Goal: Task Accomplishment & Management: Manage account settings

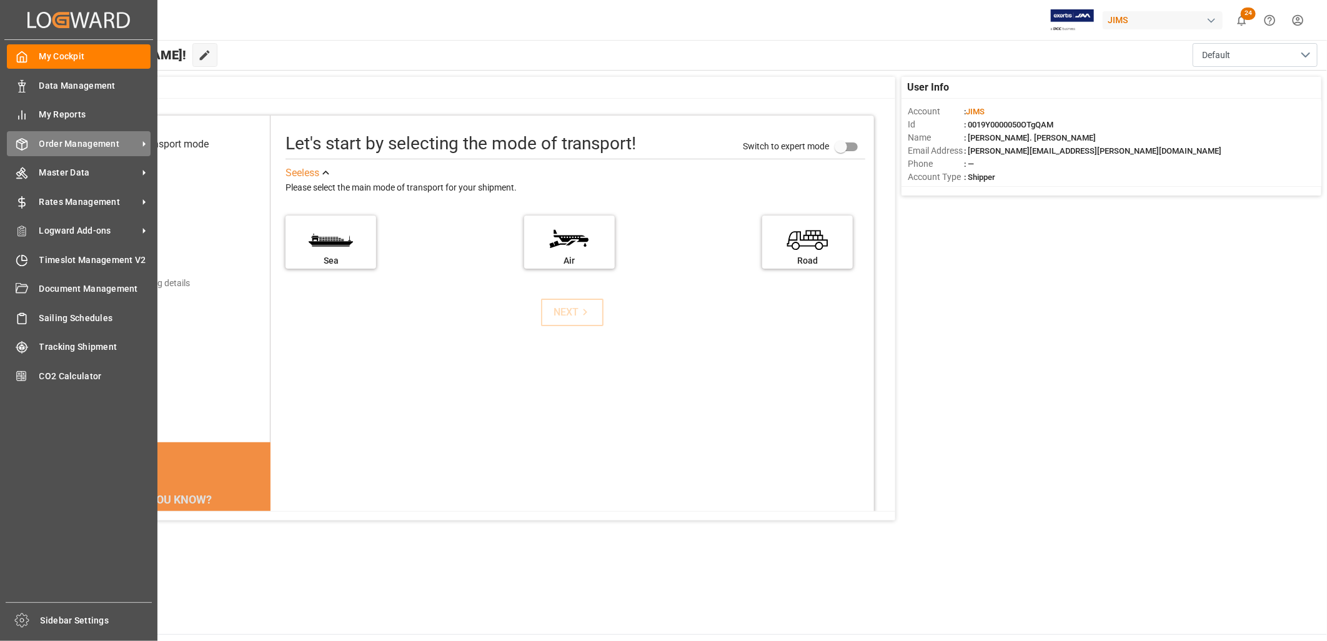
click at [60, 142] on span "Order Management" at bounding box center [88, 143] width 99 height 13
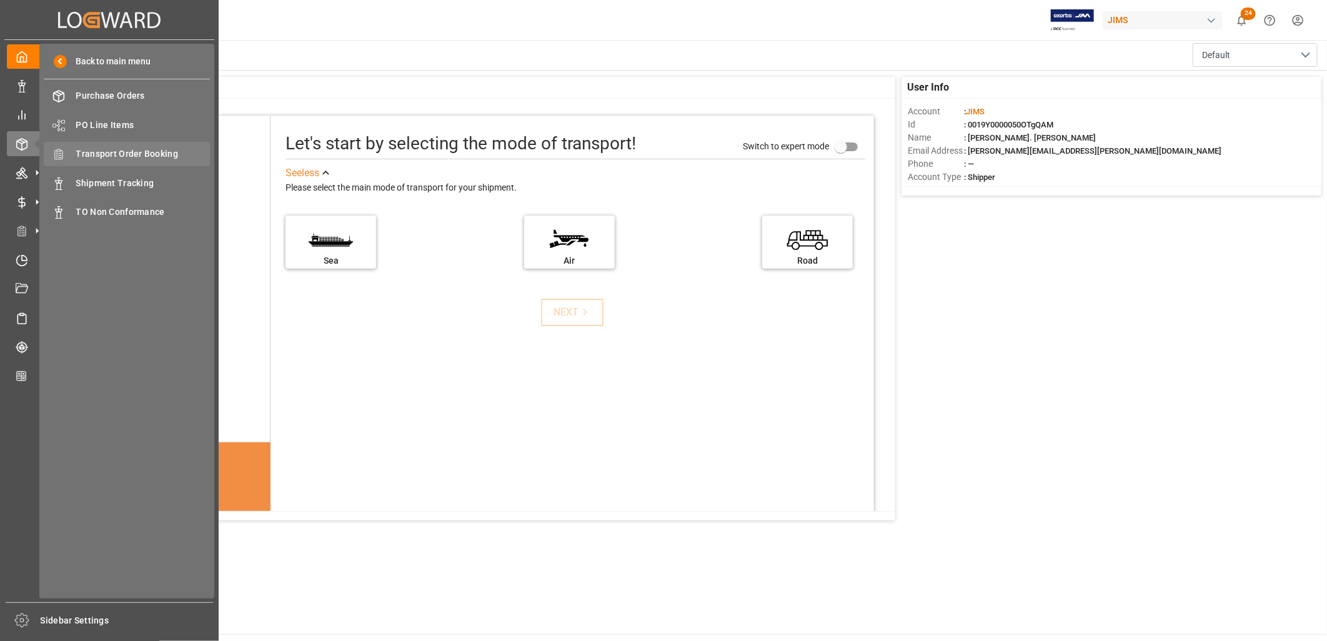
click at [139, 157] on span "Transport Order Booking" at bounding box center [143, 153] width 134 height 13
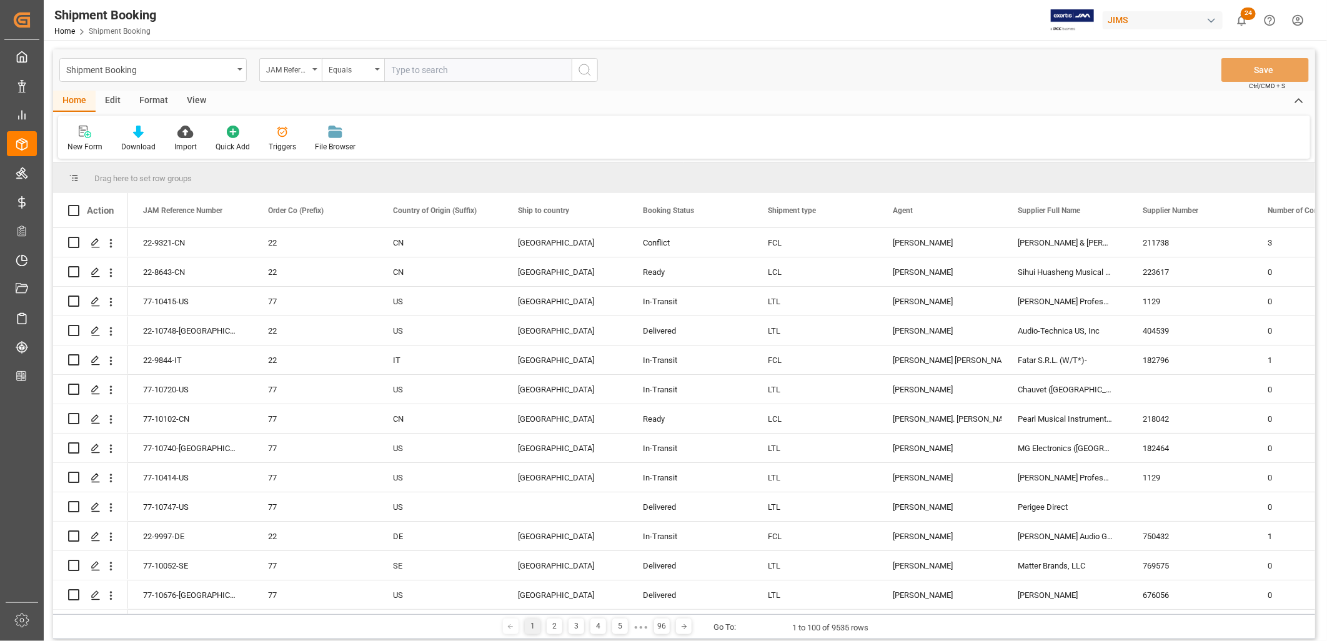
click at [392, 67] on input "text" at bounding box center [477, 70] width 187 height 24
type input "22-4747-ID"
click at [582, 66] on icon "search button" at bounding box center [584, 69] width 15 height 15
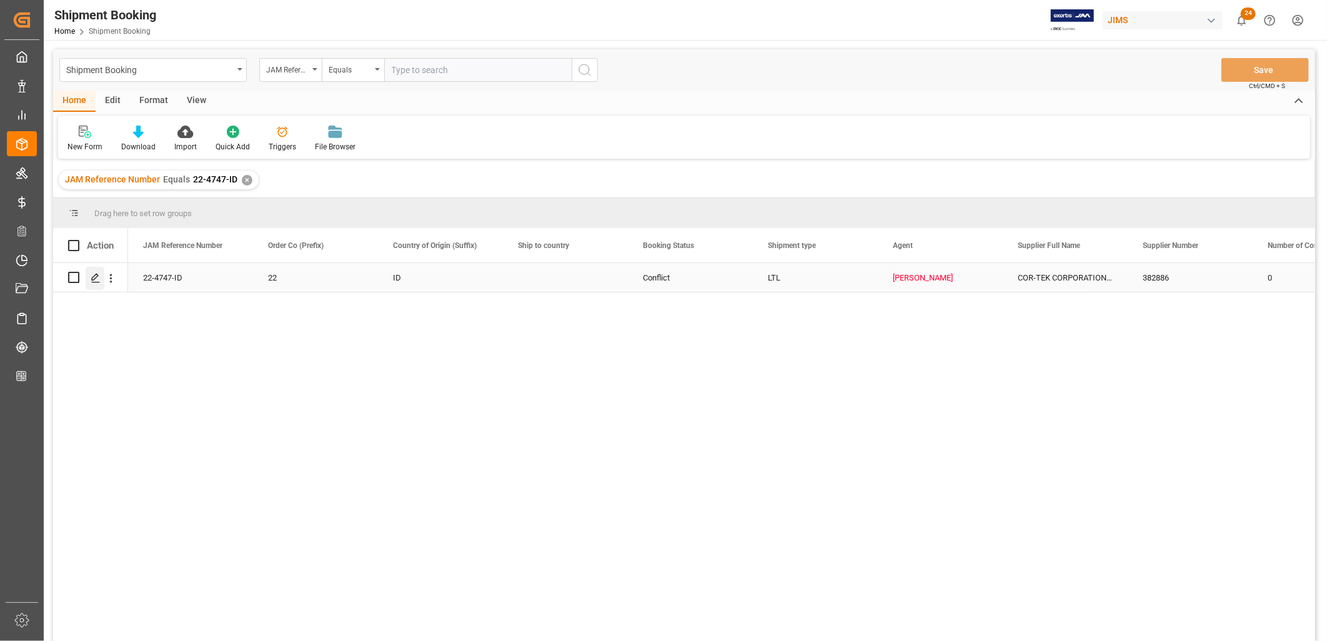
click at [94, 279] on polygon "Press SPACE to select this row." at bounding box center [95, 277] width 6 height 6
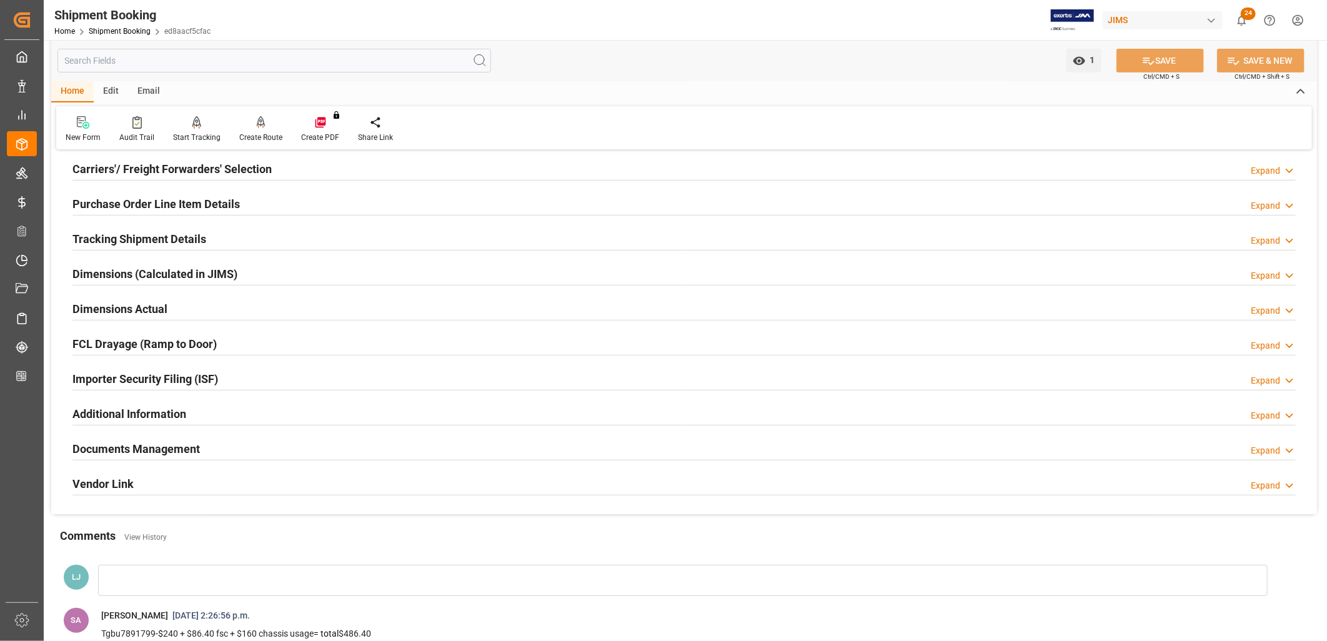
scroll to position [208, 0]
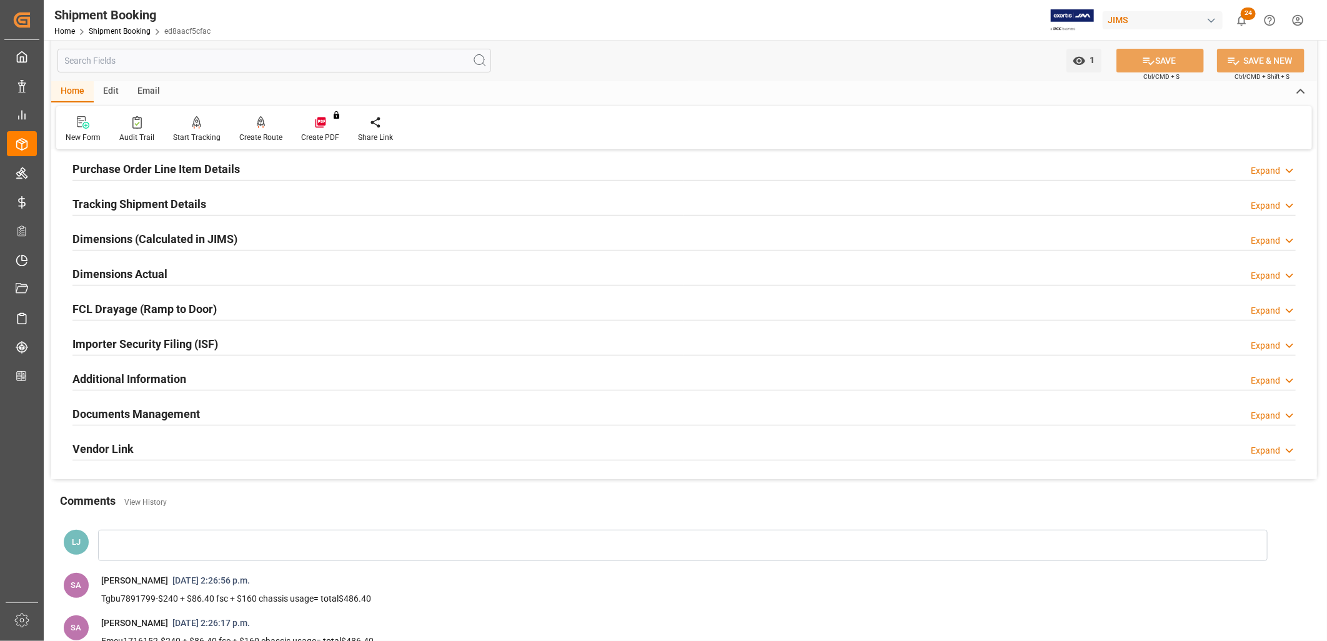
click at [181, 419] on h2 "Documents Management" at bounding box center [135, 413] width 127 height 17
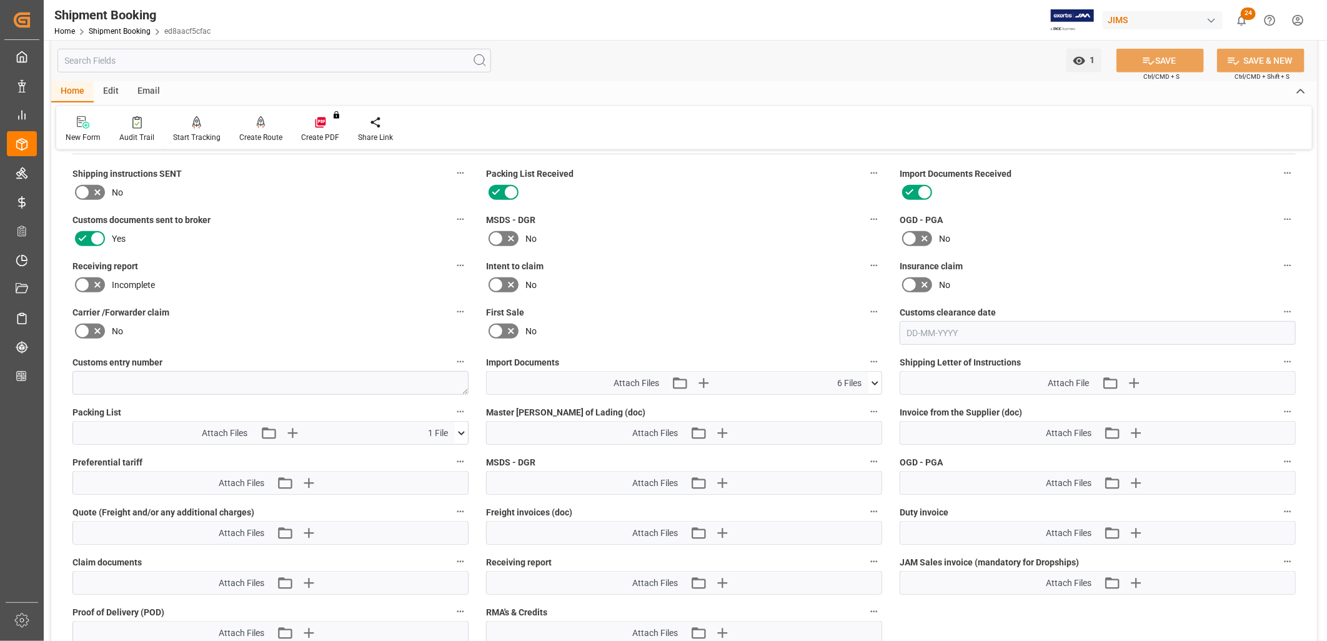
scroll to position [555, 0]
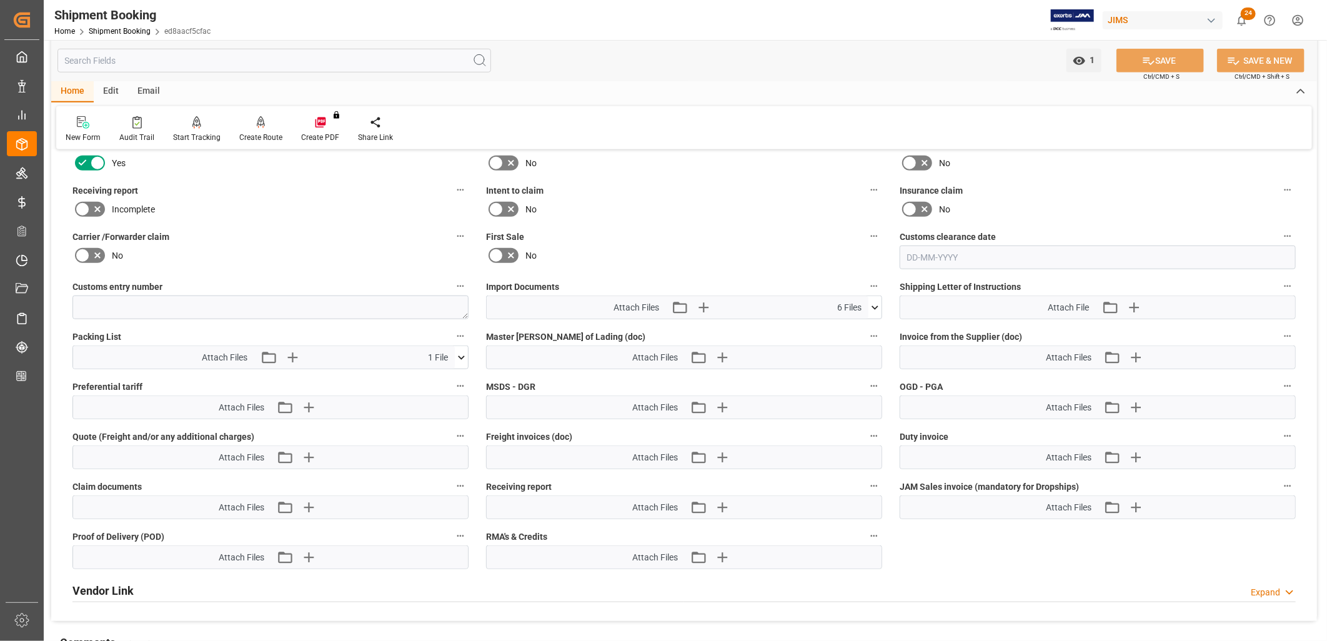
click at [878, 301] on icon at bounding box center [874, 307] width 13 height 13
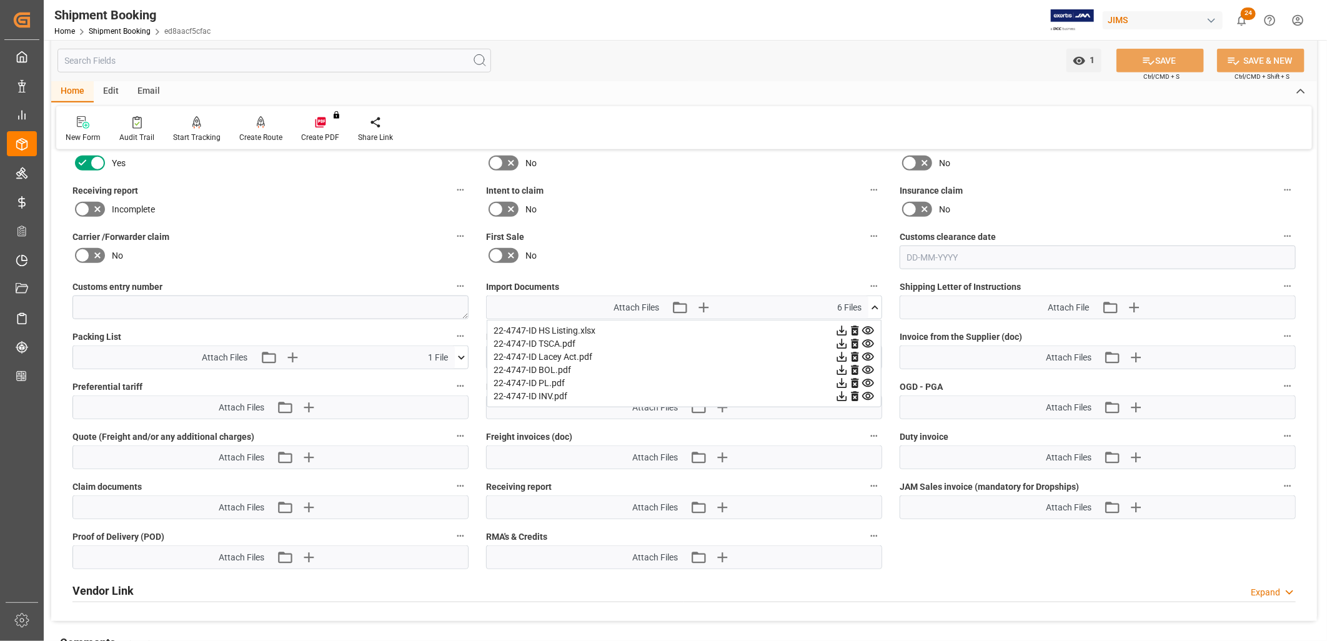
click at [554, 390] on div "22-4747-ID INV.pdf" at bounding box center [684, 396] width 381 height 13
click at [842, 394] on icon at bounding box center [842, 397] width 10 height 10
click at [875, 304] on icon at bounding box center [874, 307] width 13 height 13
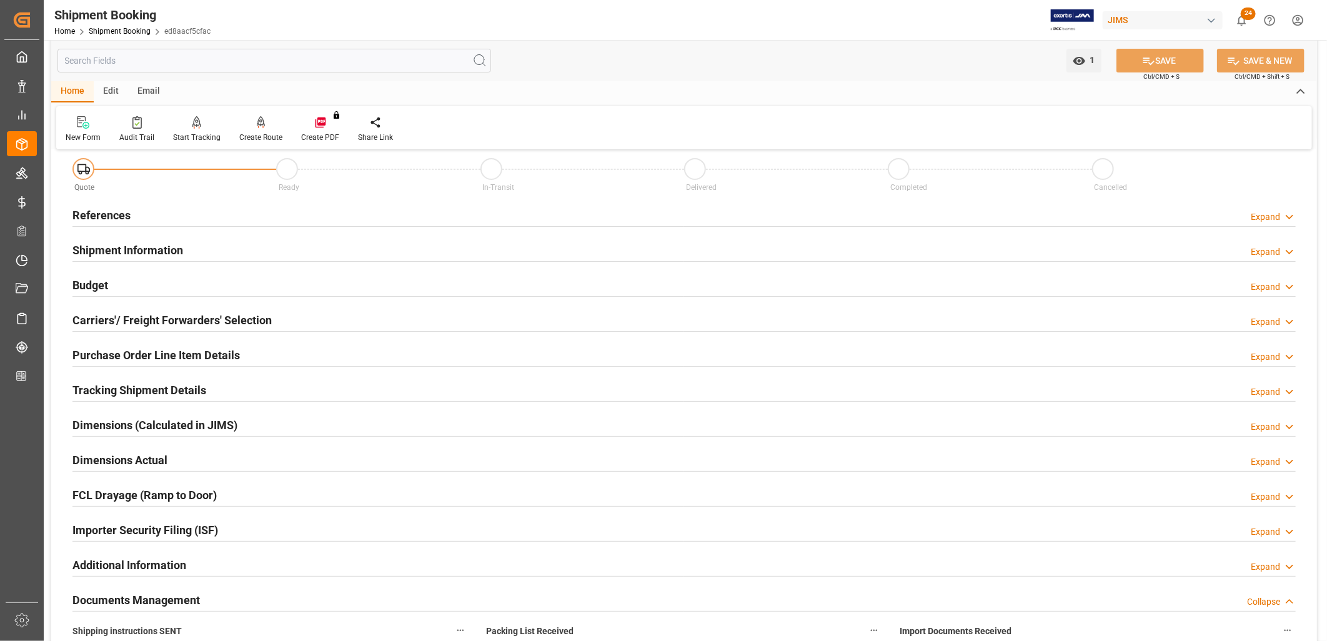
scroll to position [0, 0]
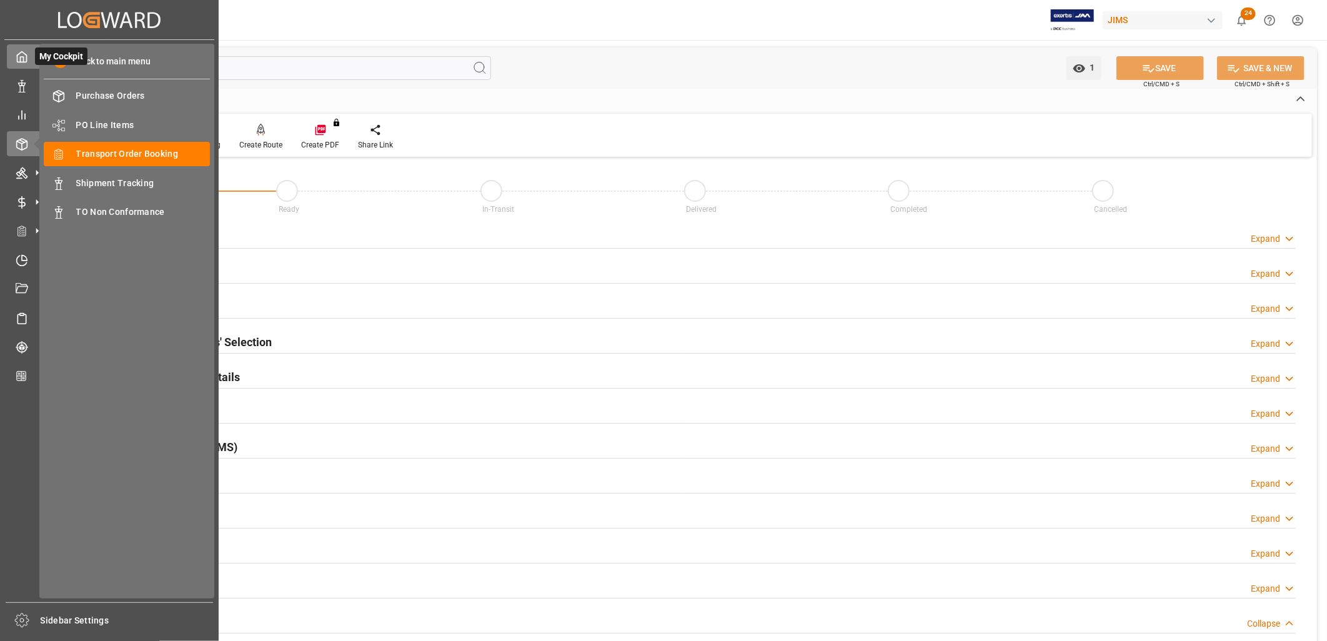
click at [21, 57] on polyline at bounding box center [22, 59] width 3 height 5
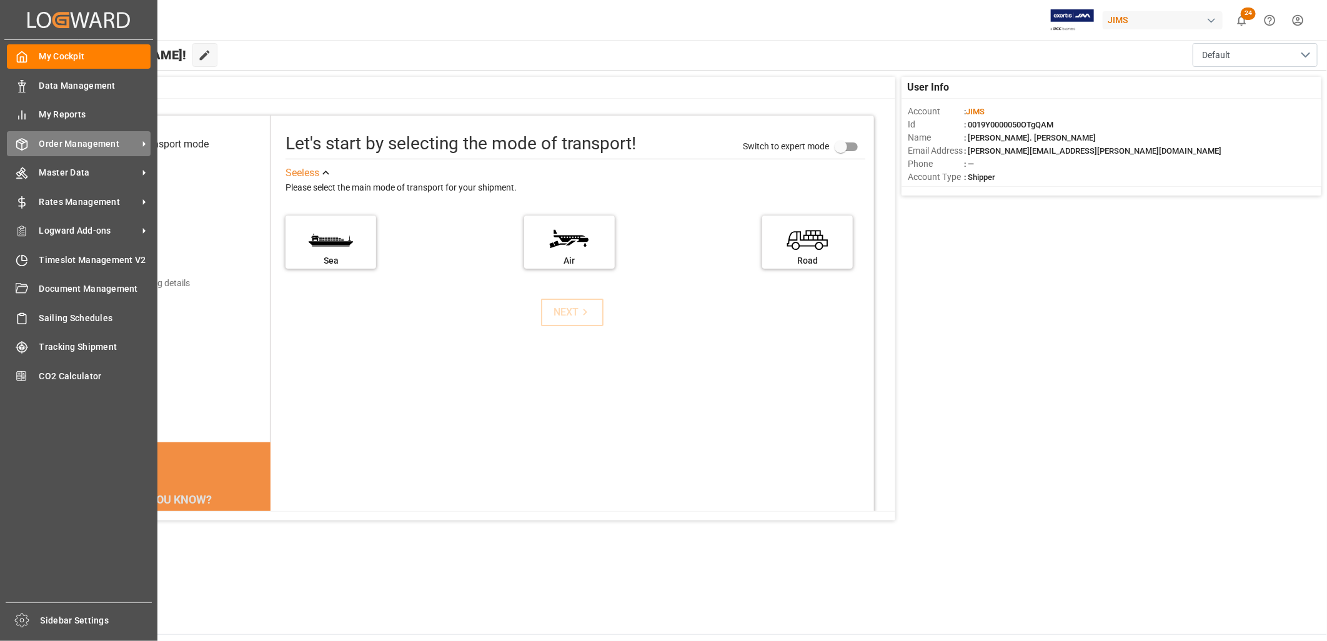
click at [89, 142] on span "Order Management" at bounding box center [88, 143] width 99 height 13
click at [65, 138] on span "Order Management" at bounding box center [88, 143] width 99 height 13
click at [112, 141] on span "Order Management" at bounding box center [88, 143] width 99 height 13
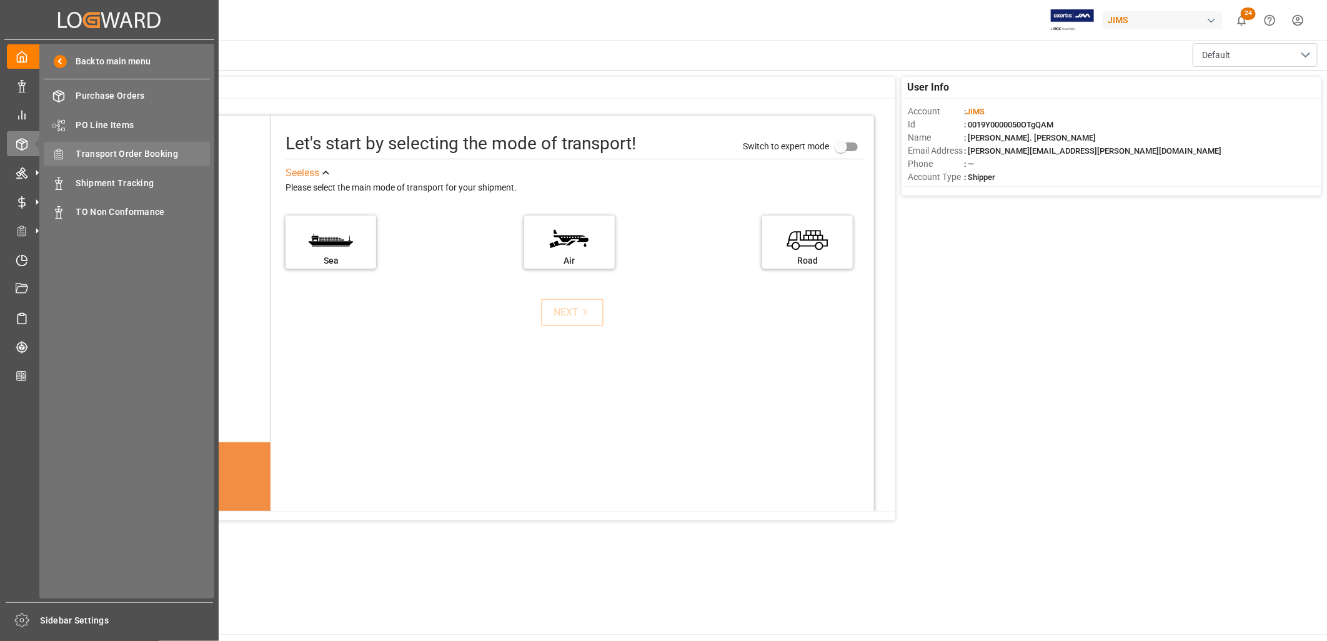
click at [156, 154] on span "Transport Order Booking" at bounding box center [143, 153] width 134 height 13
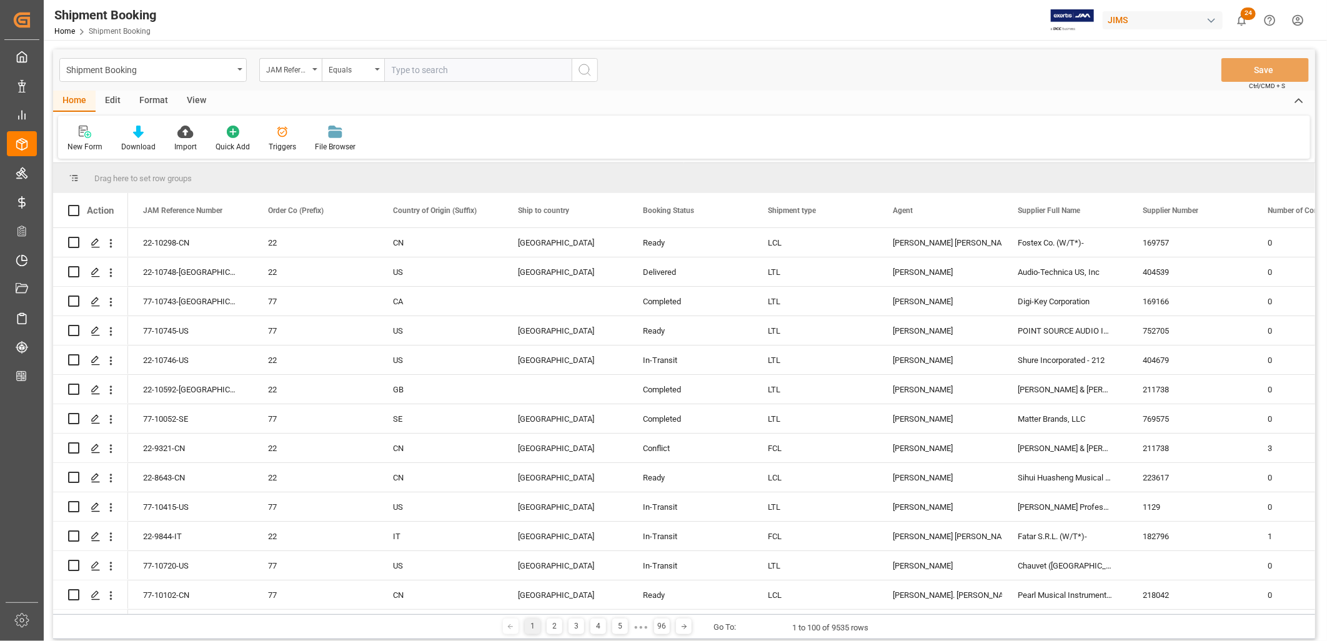
click at [394, 61] on input "text" at bounding box center [477, 70] width 187 height 24
type input "22-10424-CN"
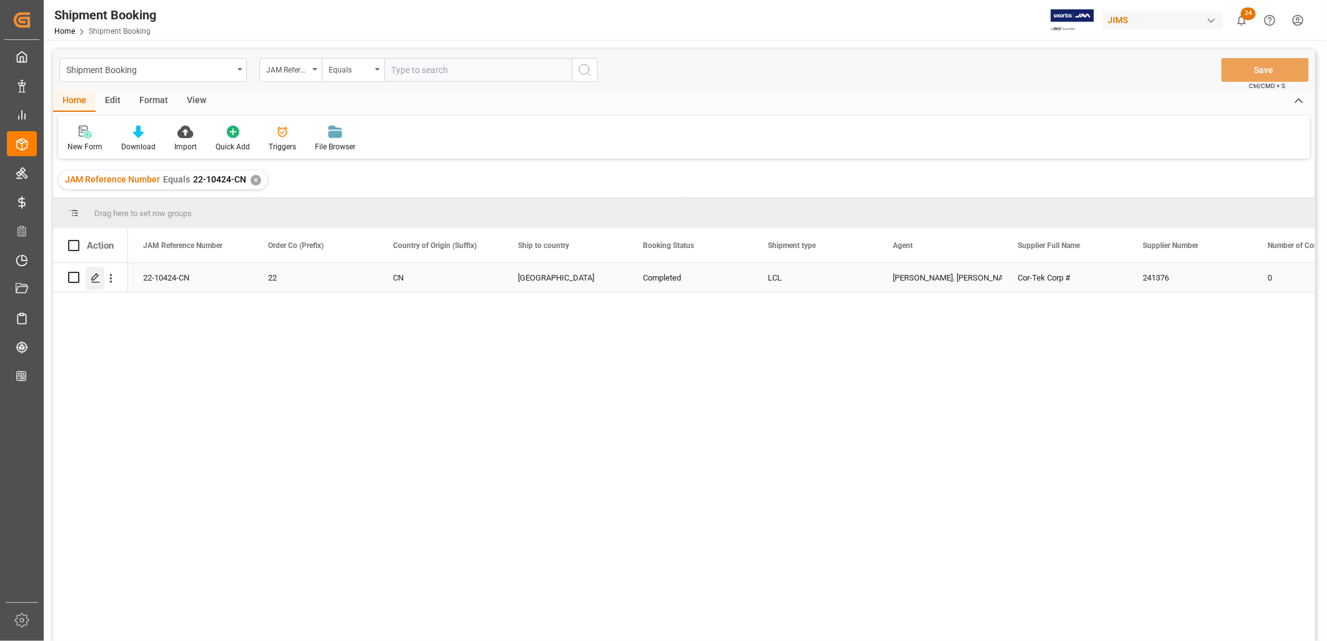
click at [96, 278] on icon "Press SPACE to select this row." at bounding box center [96, 278] width 10 height 10
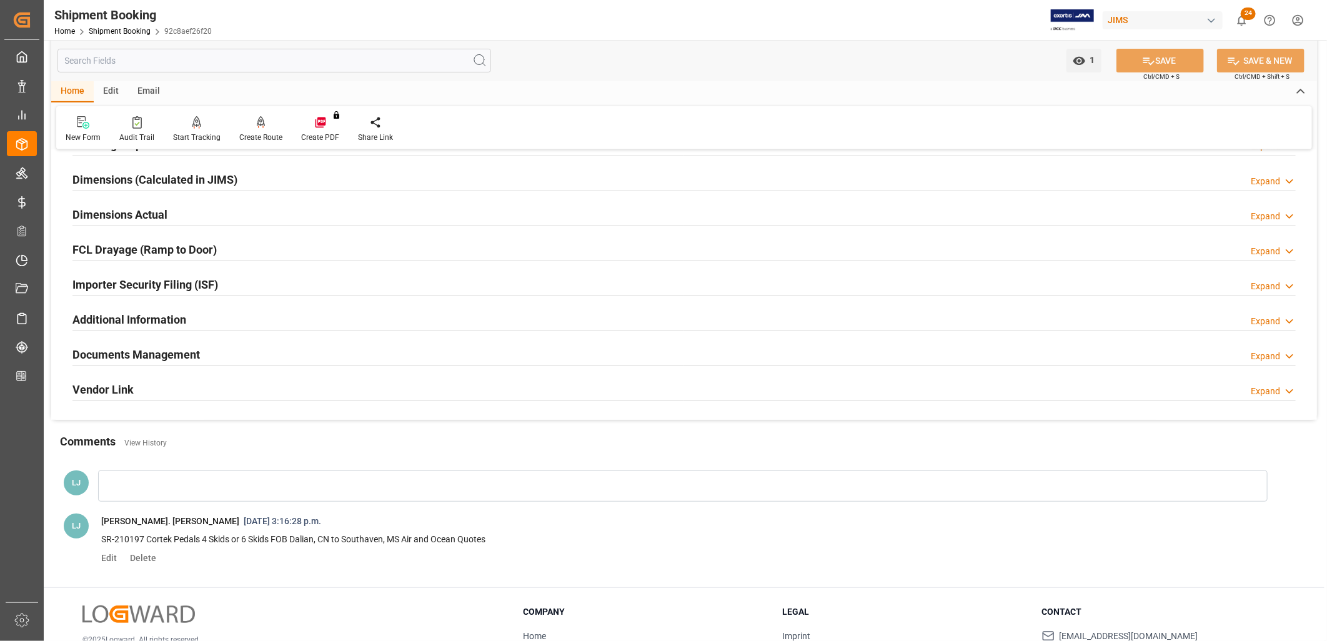
scroll to position [277, 0]
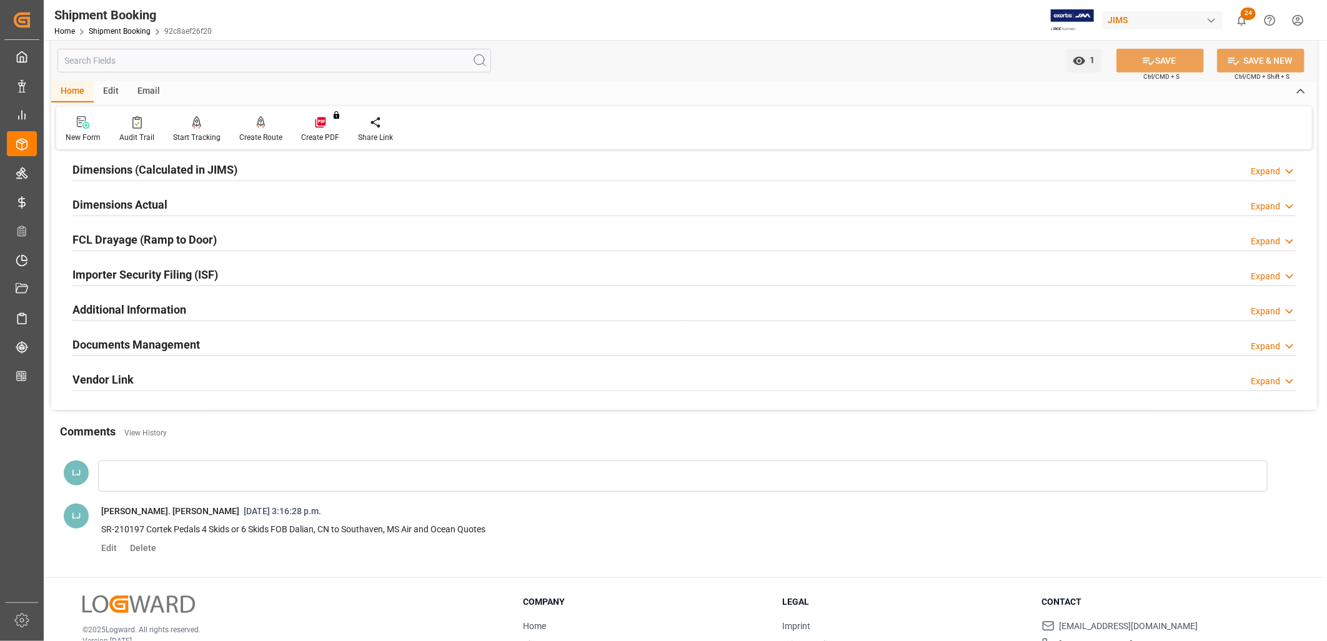
click at [194, 344] on h2 "Documents Management" at bounding box center [135, 344] width 127 height 17
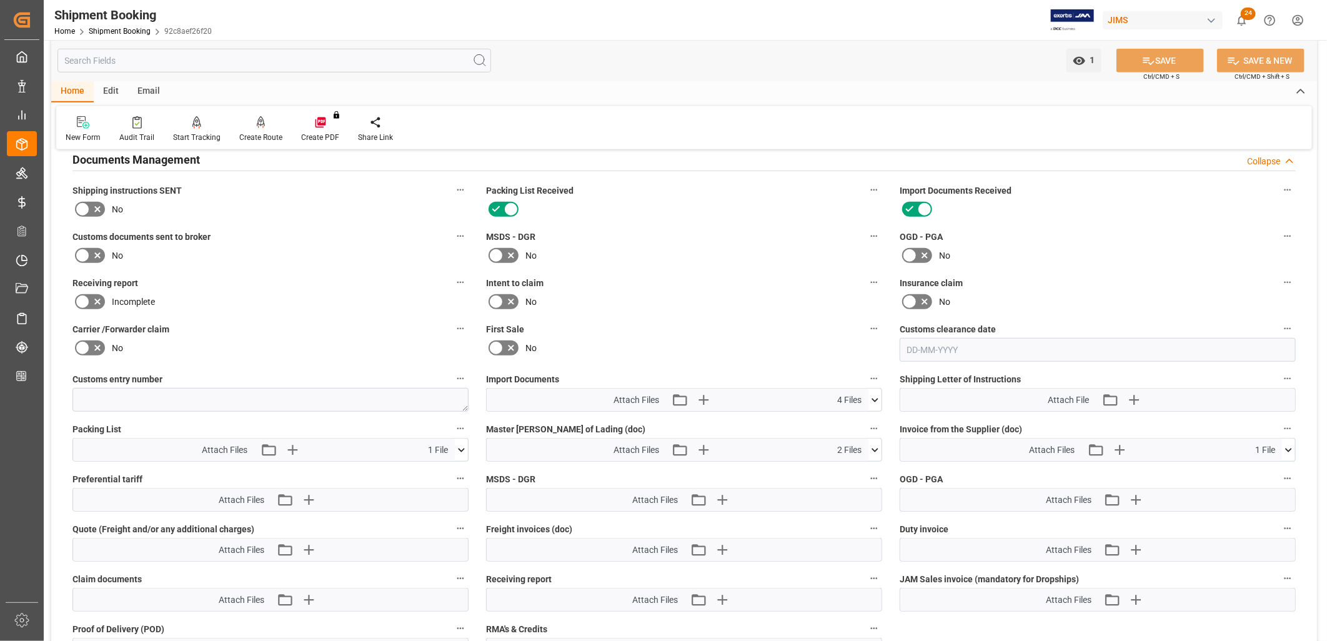
scroll to position [485, 0]
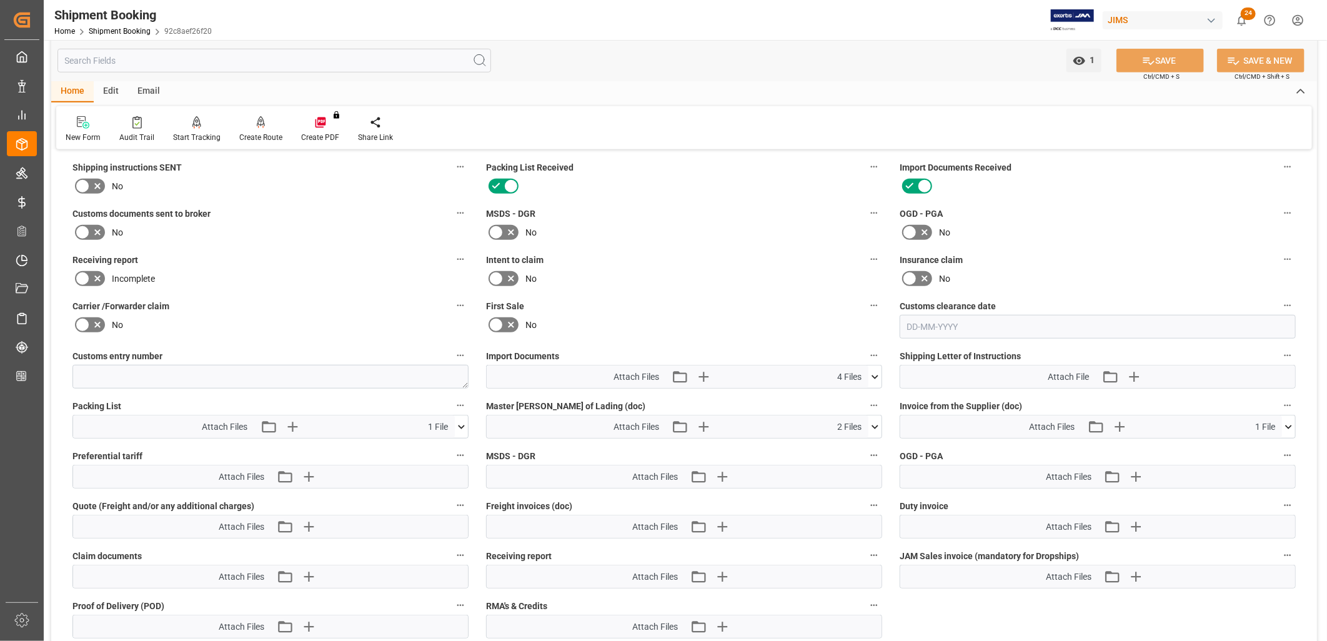
click at [877, 377] on icon at bounding box center [874, 376] width 13 height 13
click at [701, 373] on icon "button" at bounding box center [703, 377] width 12 height 12
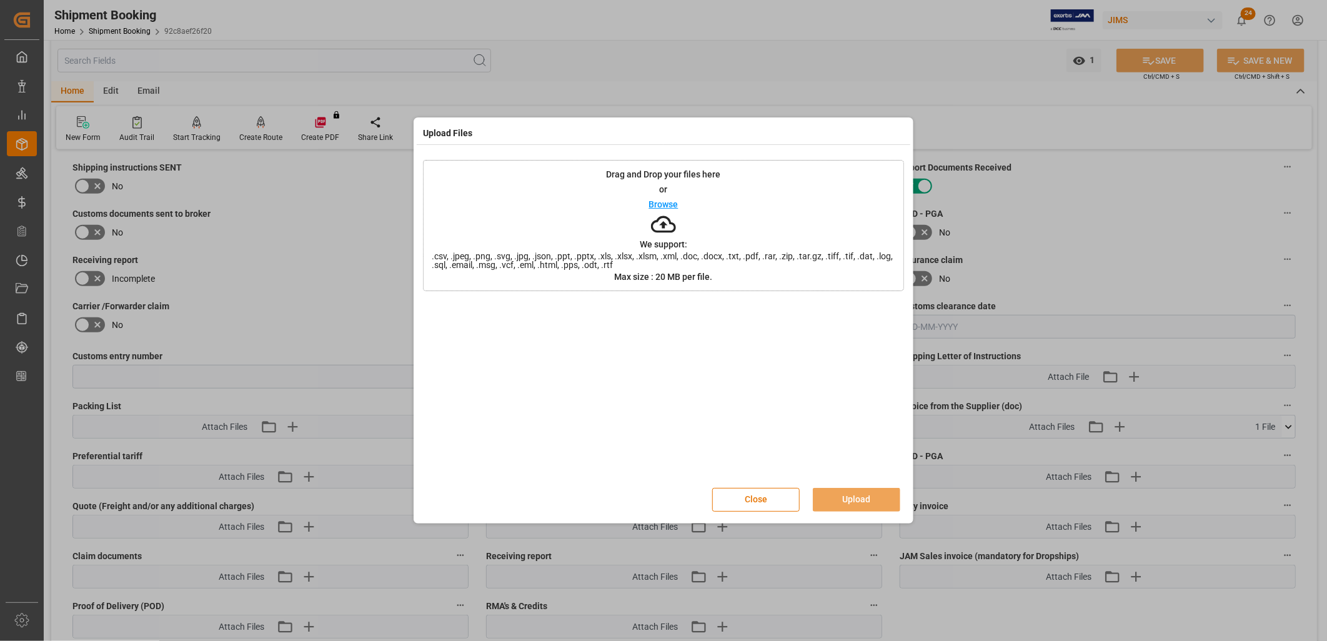
click at [668, 204] on p "Browse" at bounding box center [663, 204] width 29 height 9
click at [865, 501] on button "Upload" at bounding box center [856, 500] width 87 height 24
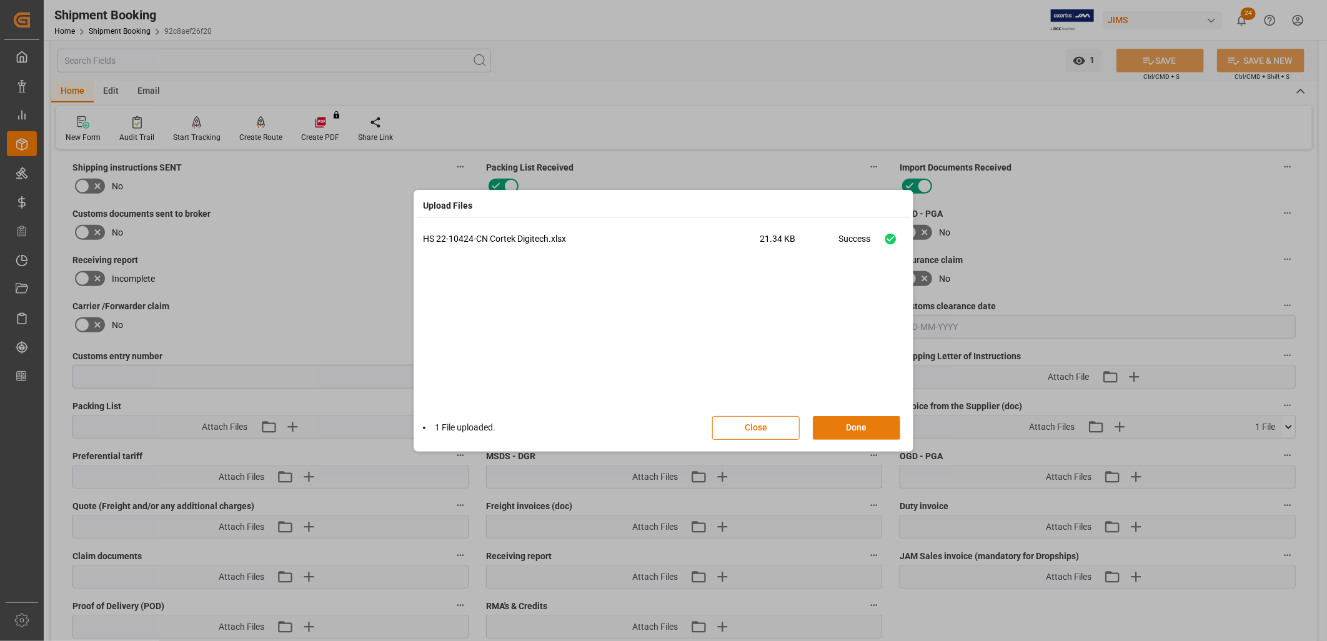
click at [870, 428] on button "Done" at bounding box center [856, 428] width 87 height 24
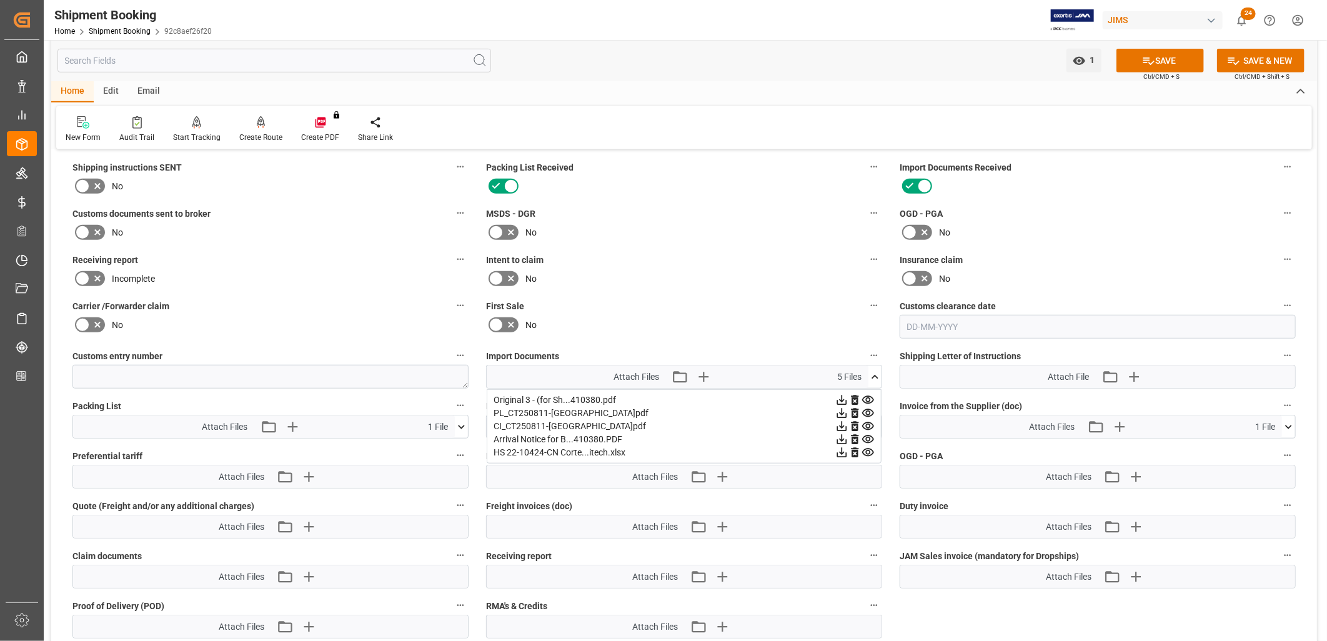
click at [875, 370] on icon at bounding box center [874, 376] width 13 height 13
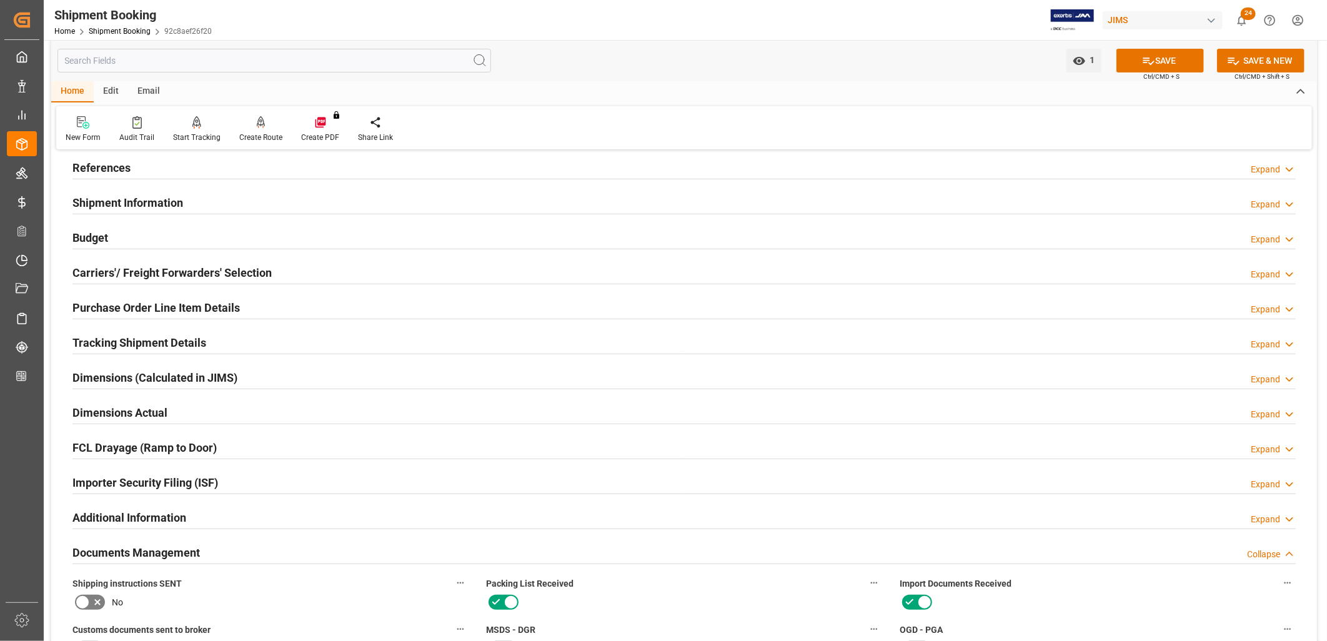
scroll to position [0, 0]
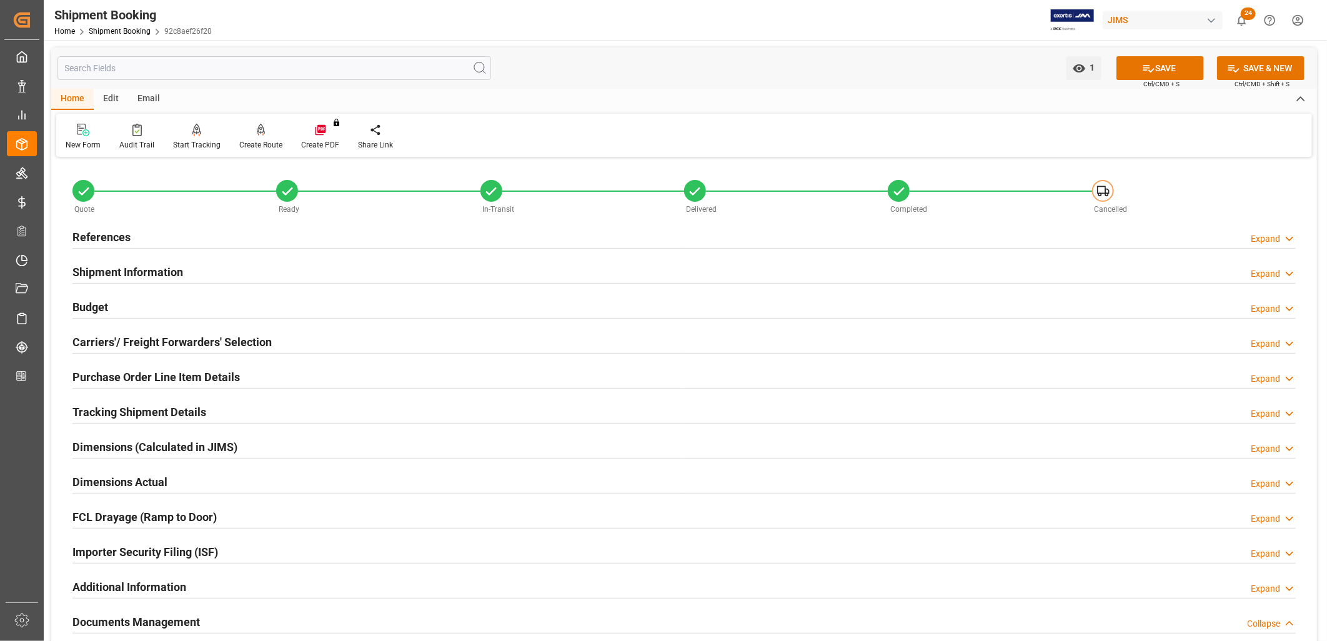
click at [127, 236] on h2 "References" at bounding box center [101, 237] width 58 height 17
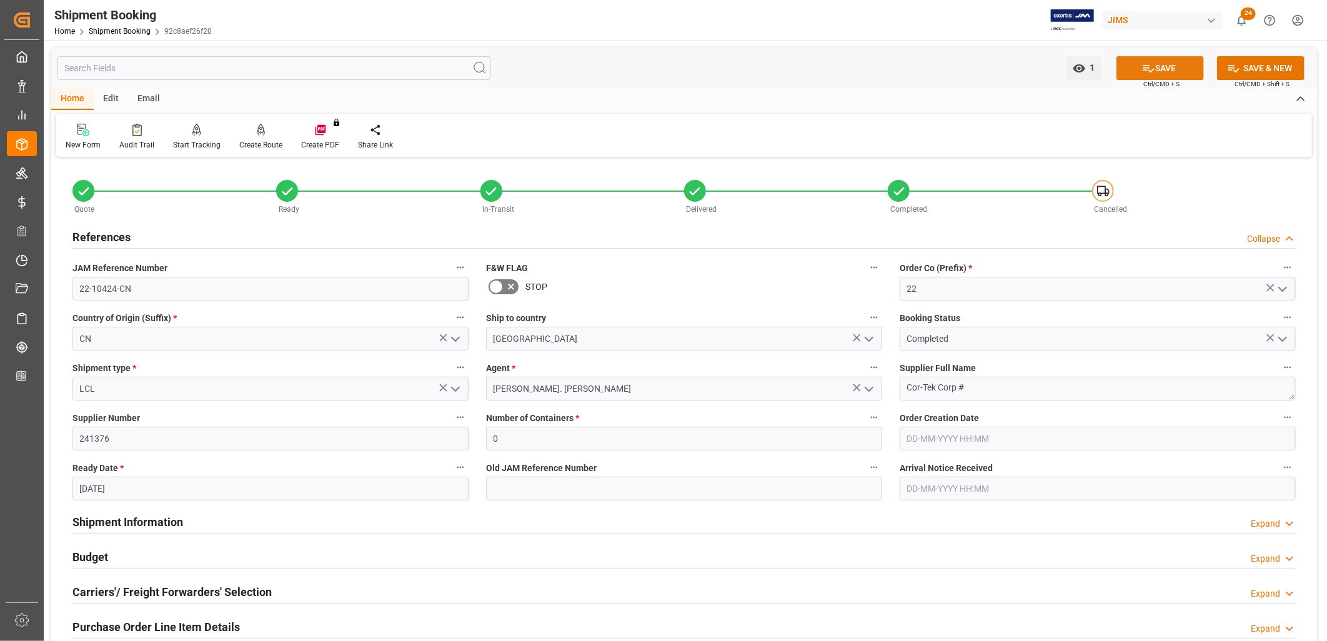
click at [1138, 66] on button "SAVE" at bounding box center [1159, 68] width 87 height 24
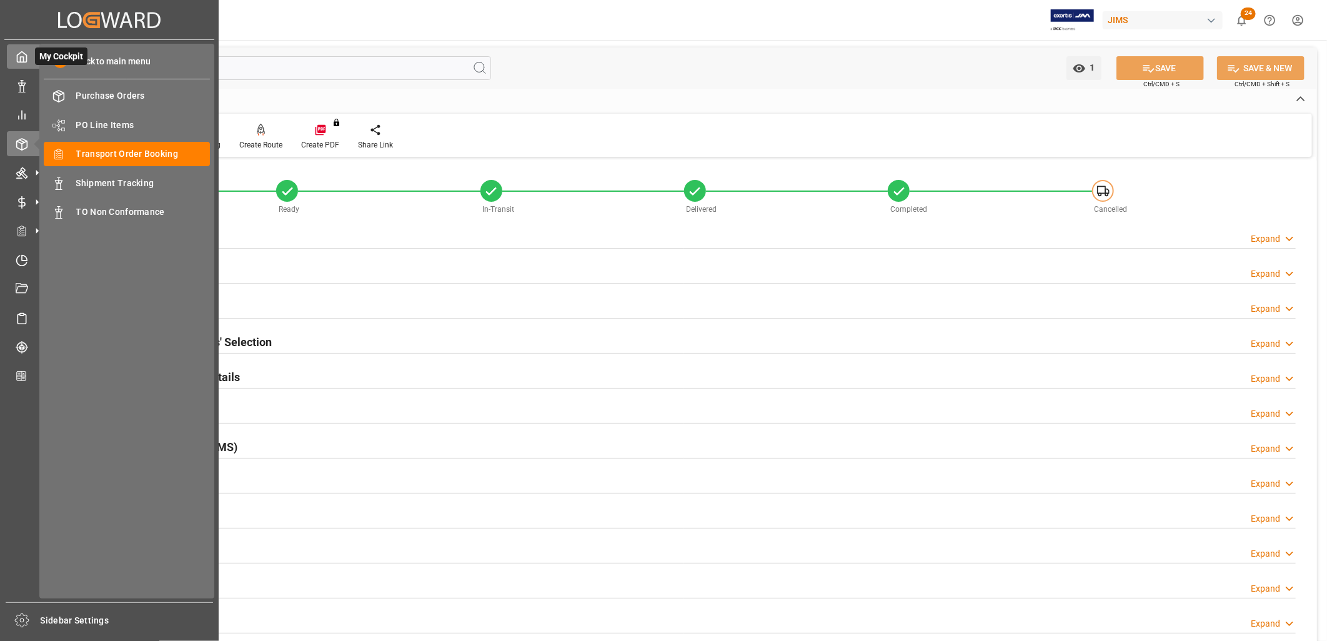
click at [17, 61] on icon at bounding box center [22, 57] width 12 height 12
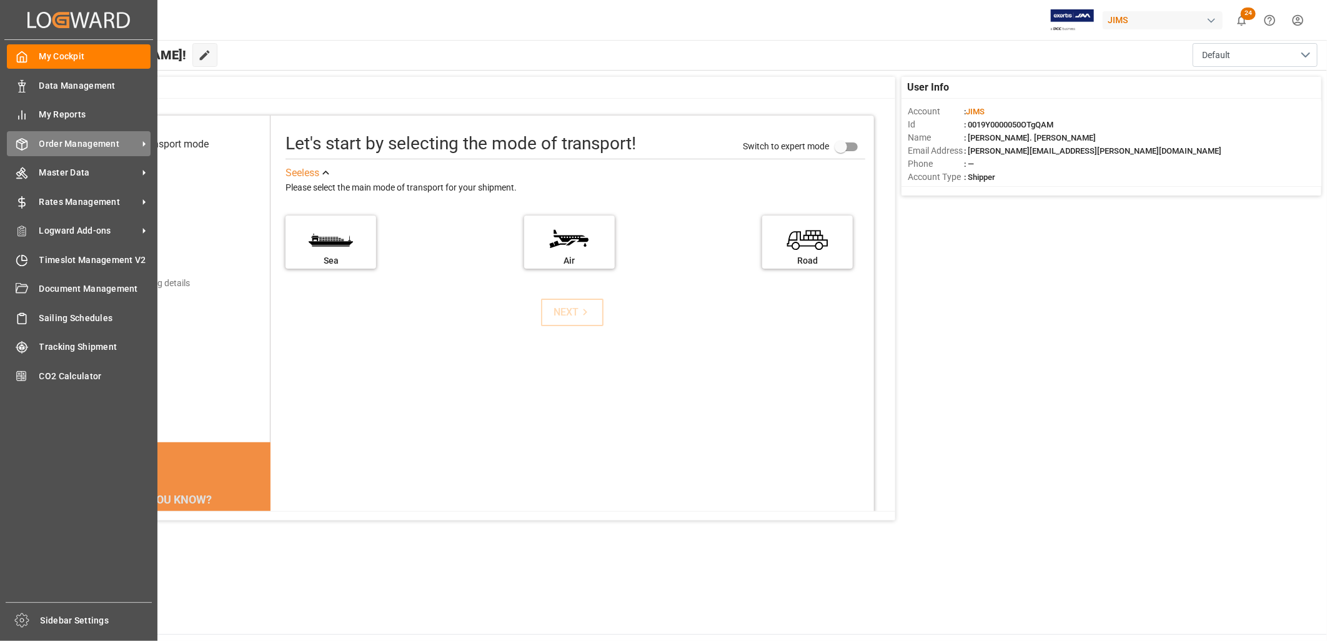
click at [82, 144] on span "Order Management" at bounding box center [88, 143] width 99 height 13
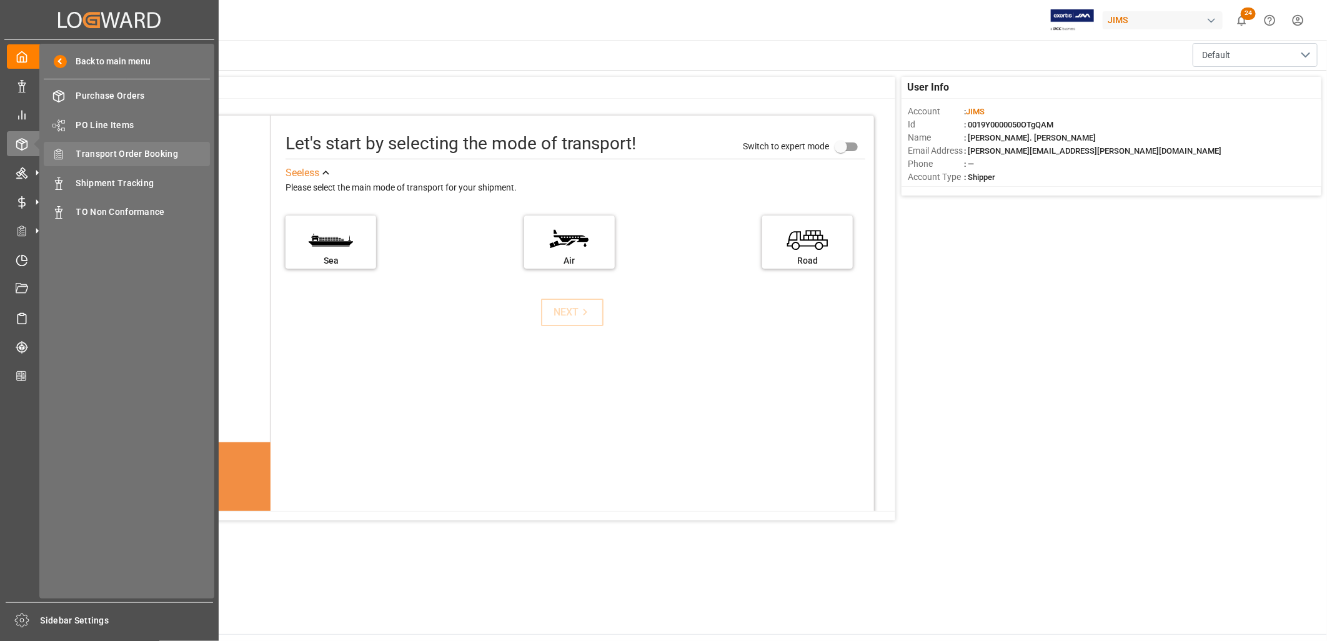
click at [151, 154] on span "Transport Order Booking" at bounding box center [143, 153] width 134 height 13
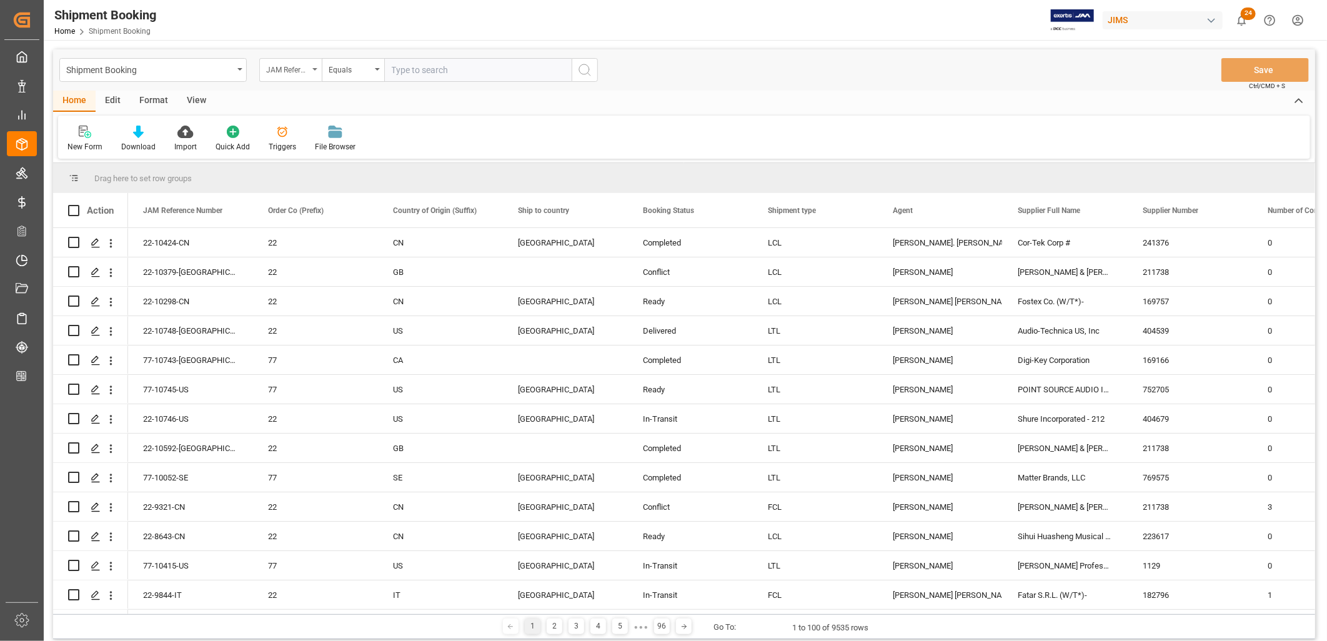
click at [316, 65] on div "JAM Reference Number" at bounding box center [290, 70] width 62 height 24
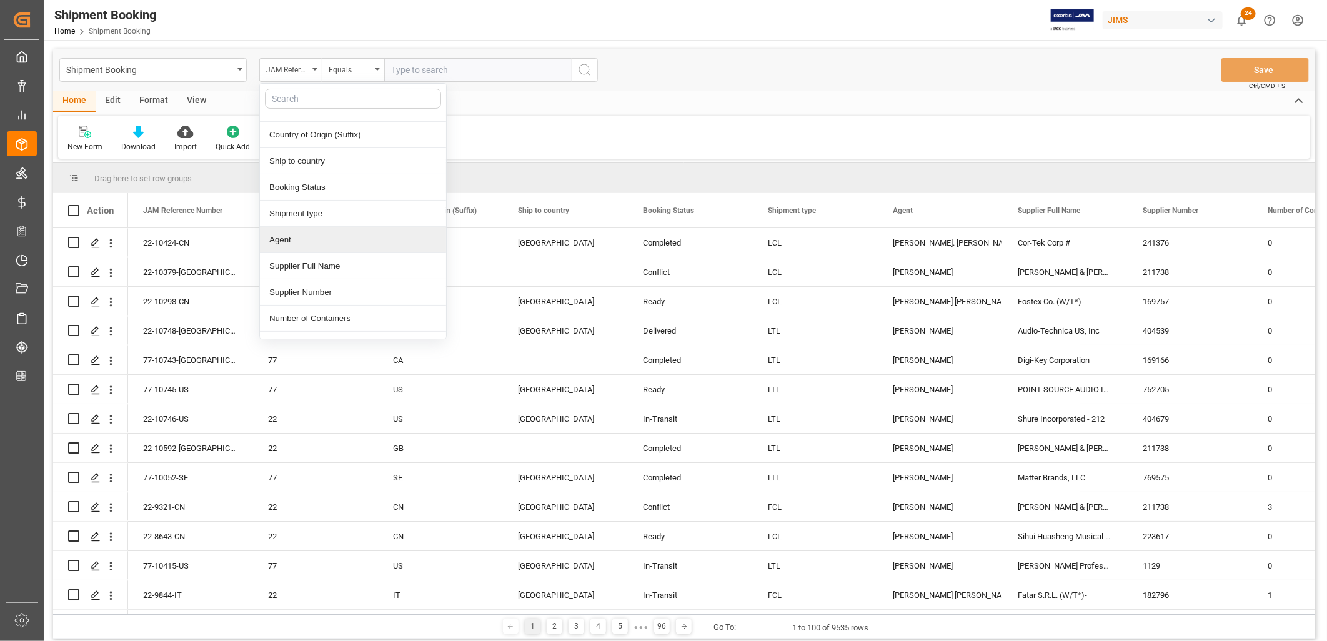
scroll to position [69, 0]
click at [323, 239] on div "Supplier Full Name" at bounding box center [353, 242] width 186 height 26
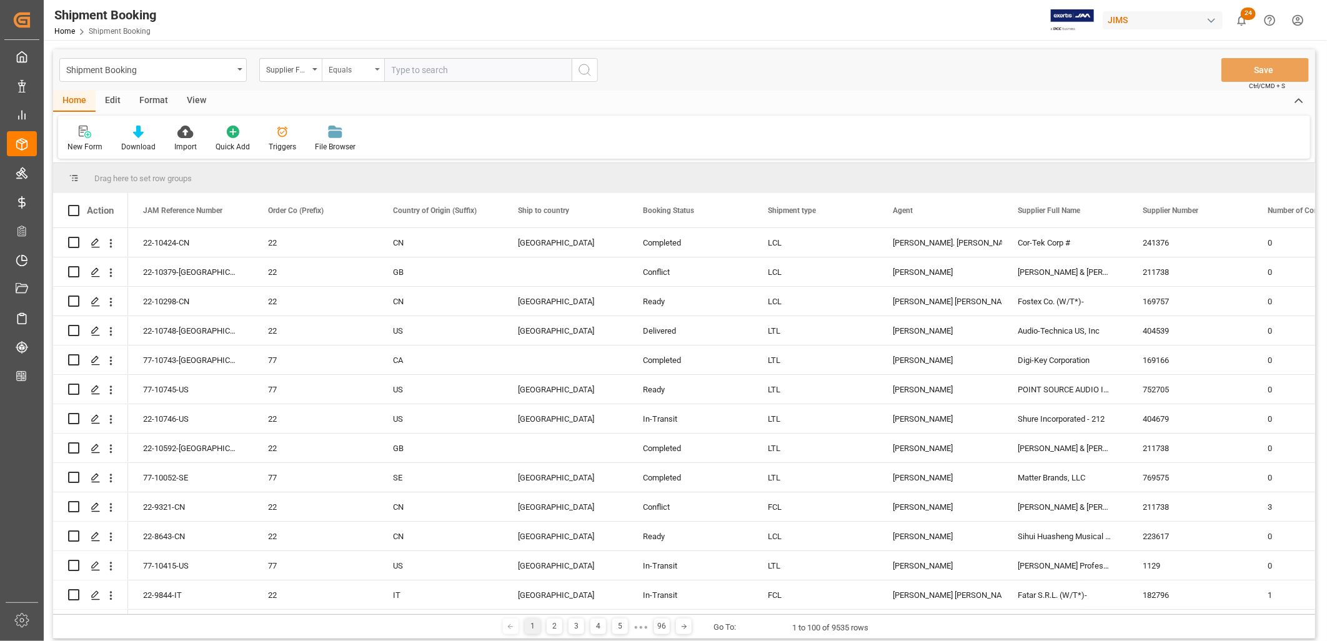
click at [379, 68] on icon "open menu" at bounding box center [377, 69] width 5 height 2
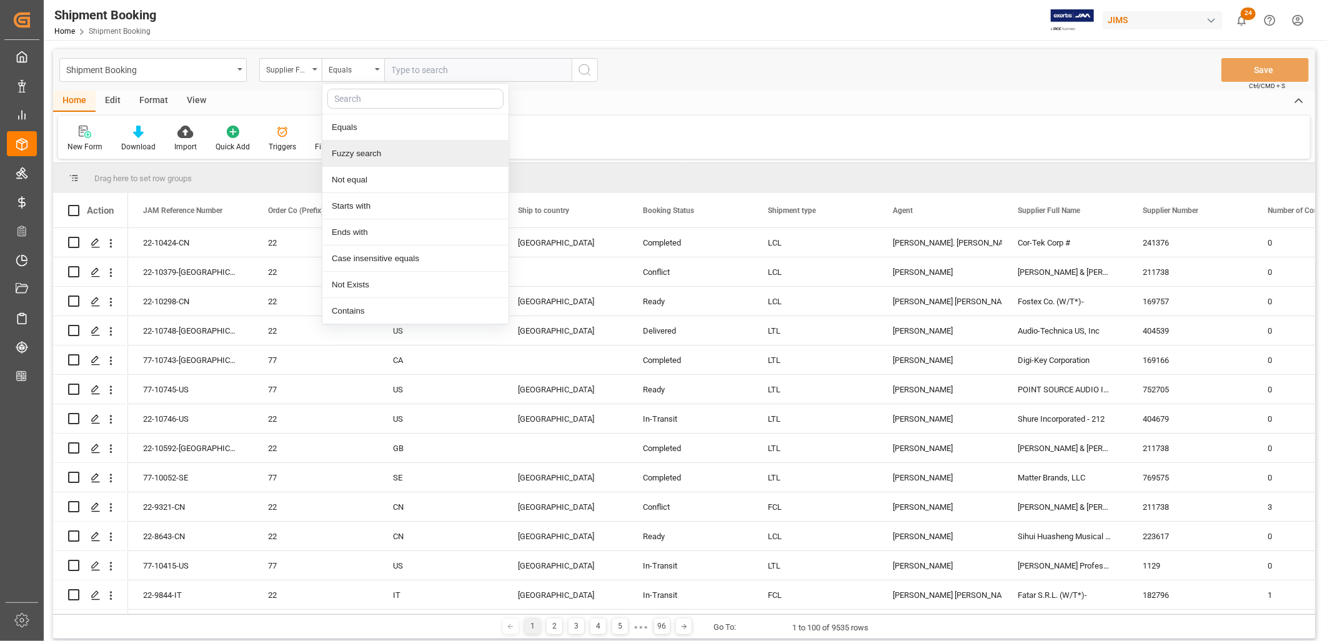
click at [360, 152] on div "Fuzzy search" at bounding box center [415, 154] width 186 height 26
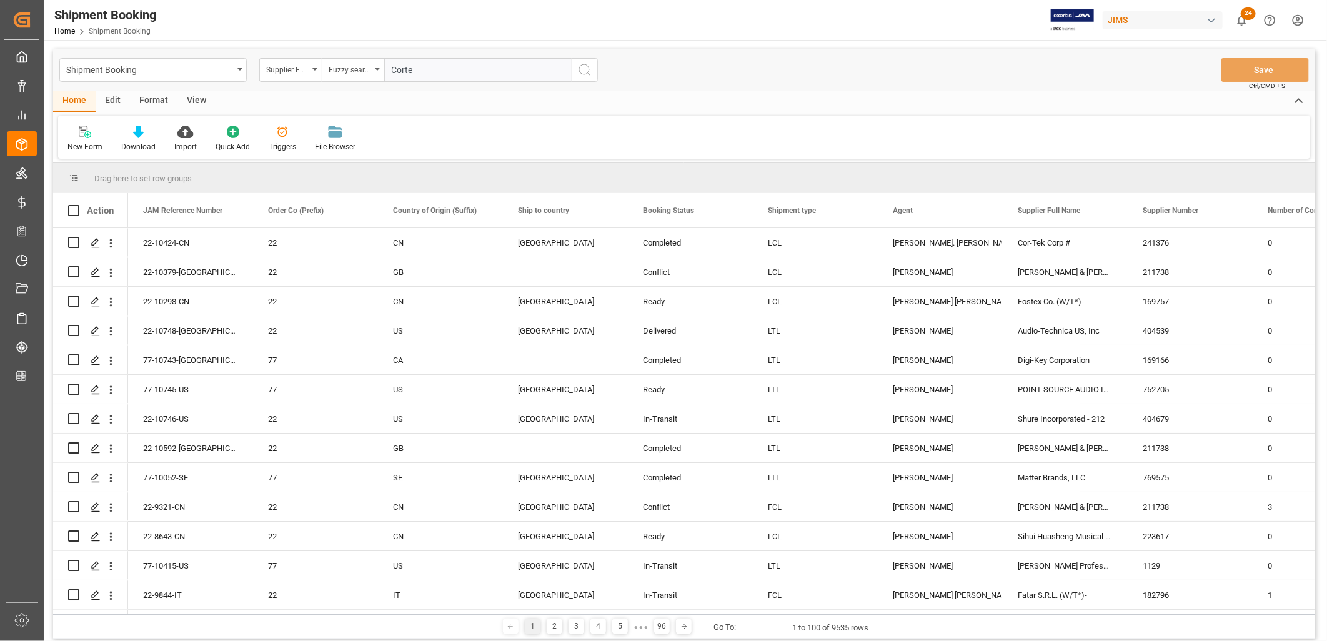
type input "Cortek"
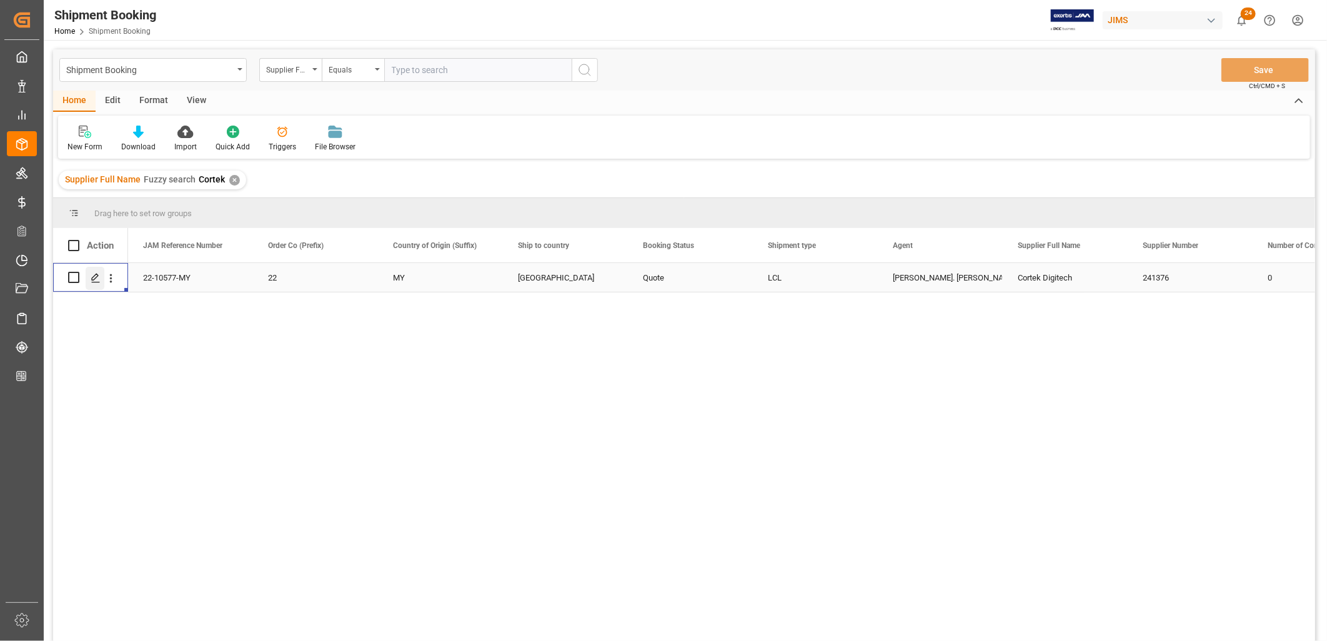
click at [98, 277] on icon "Press SPACE to select this row." at bounding box center [96, 278] width 10 height 10
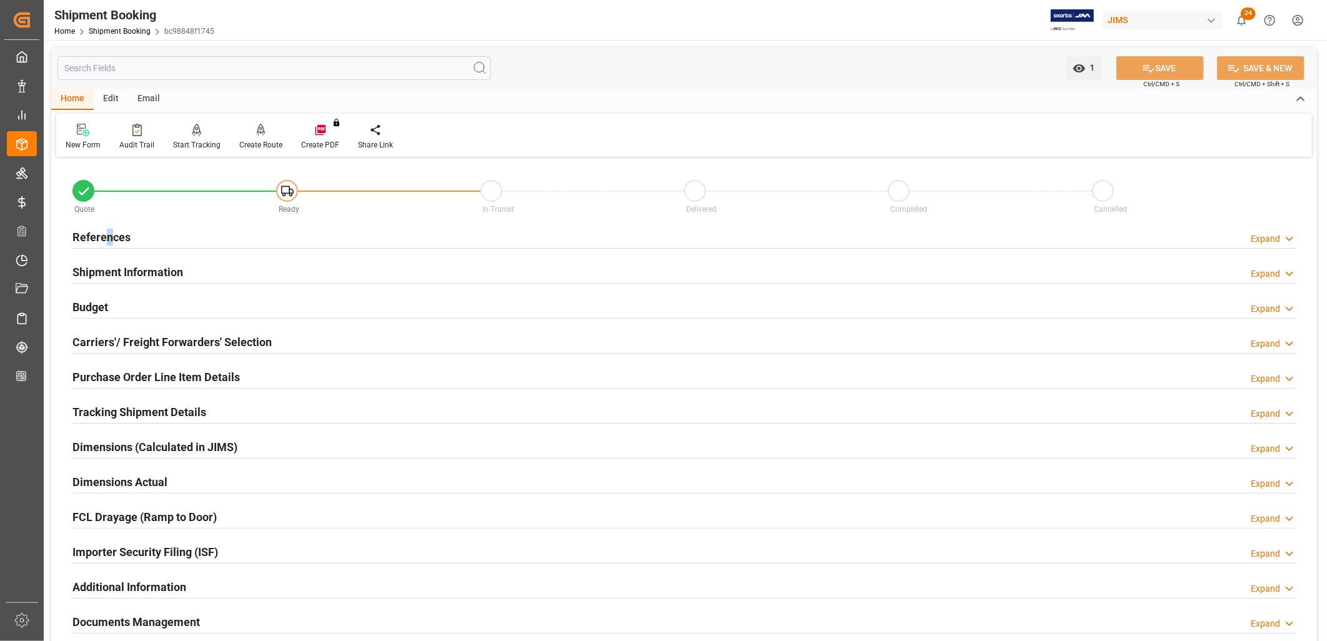
click at [109, 241] on h2 "References" at bounding box center [101, 237] width 58 height 17
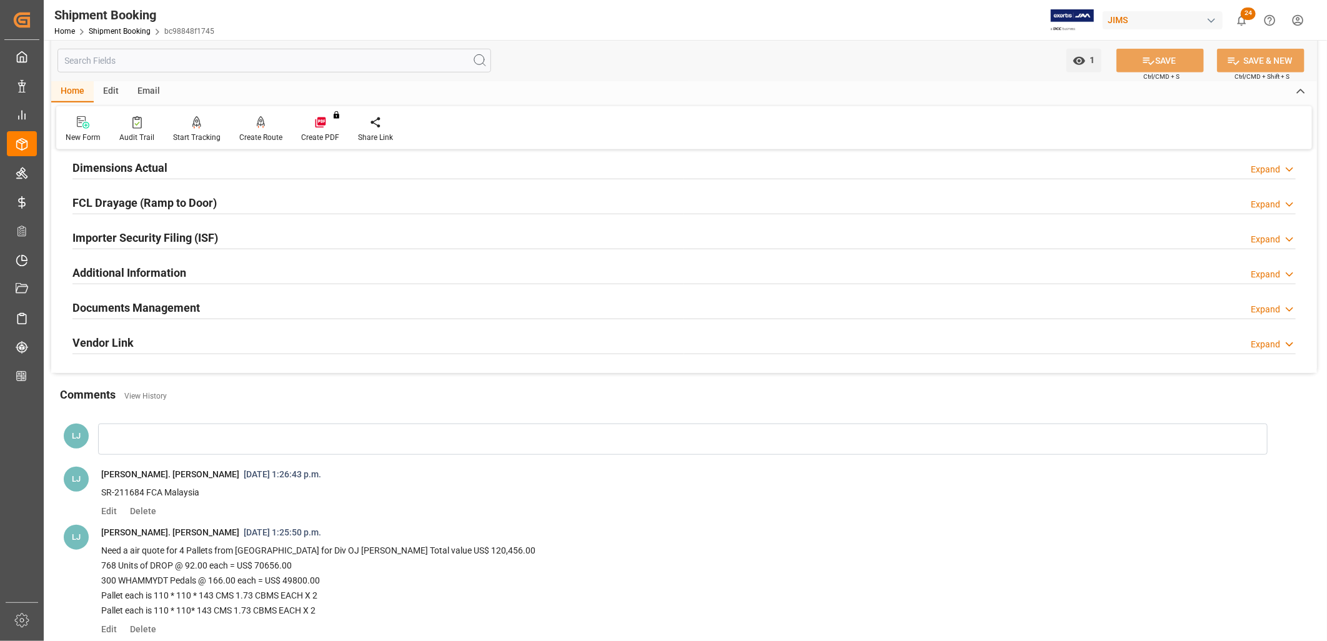
scroll to position [485, 0]
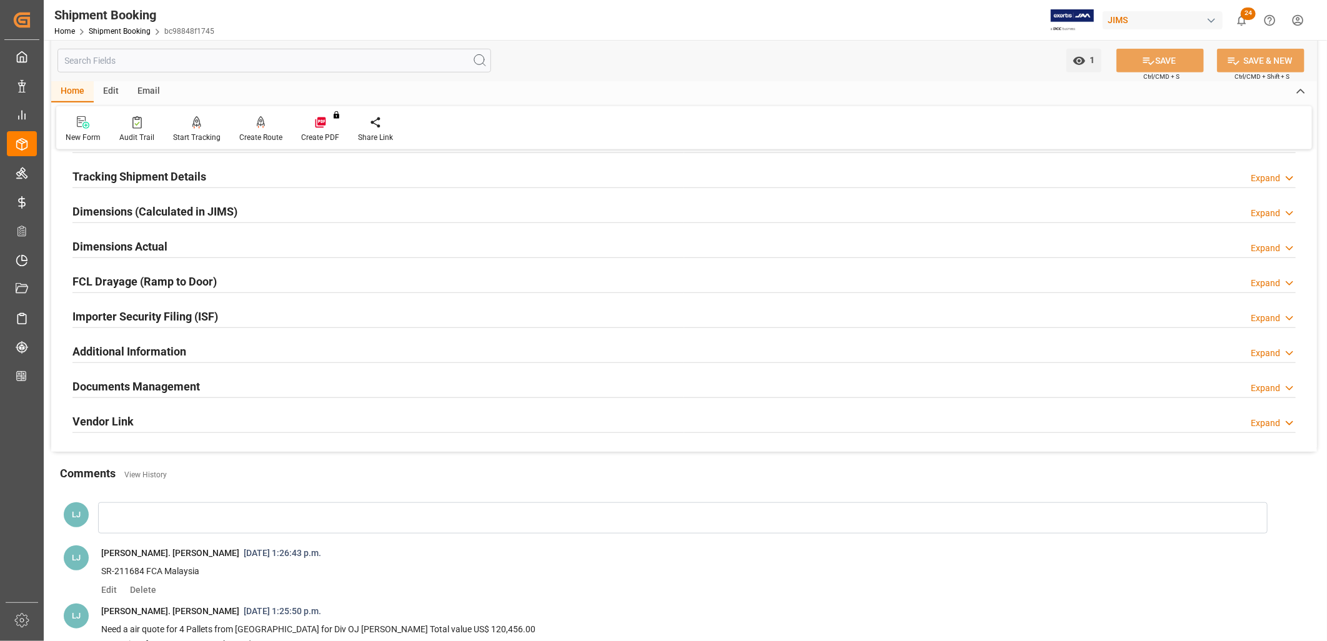
click at [181, 386] on h2 "Documents Management" at bounding box center [135, 386] width 127 height 17
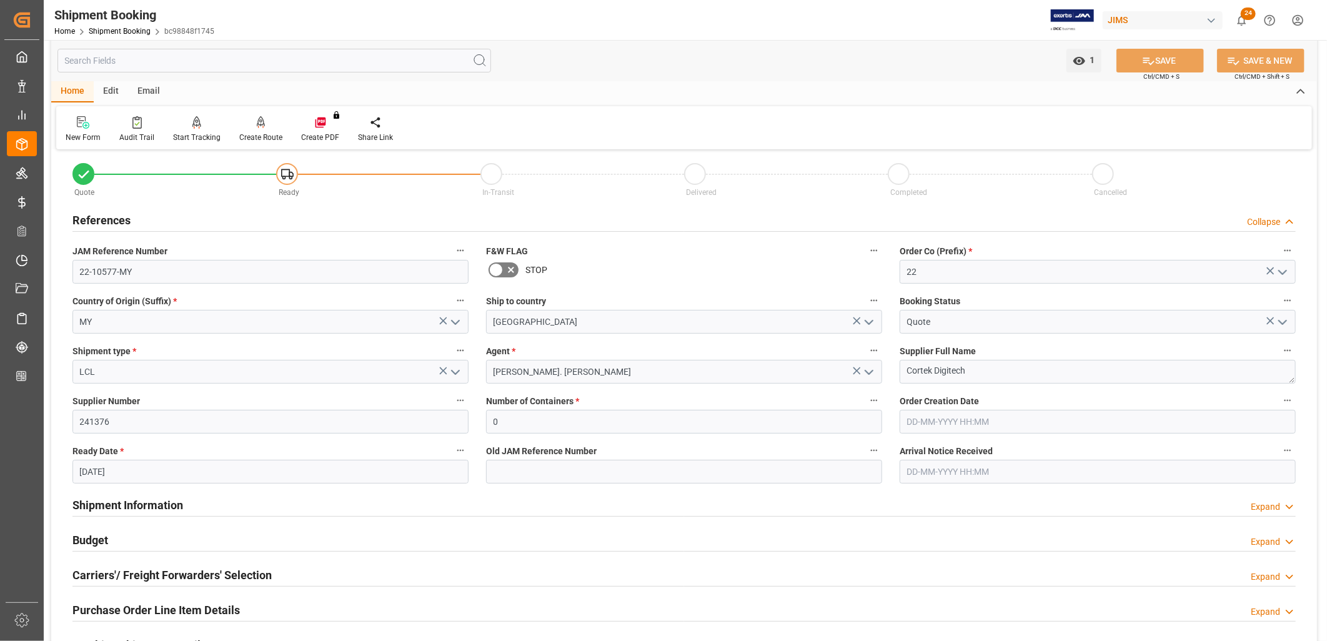
scroll to position [0, 0]
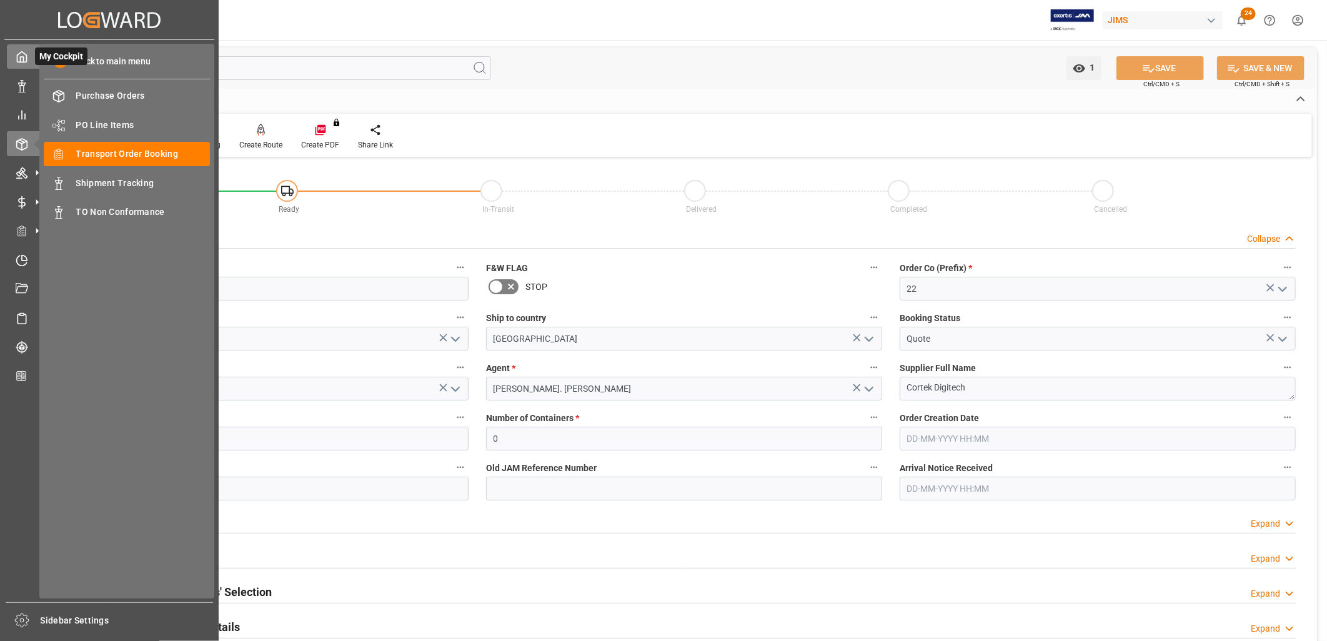
click at [21, 54] on icon at bounding box center [22, 57] width 12 height 12
